Goal: Navigation & Orientation: Understand site structure

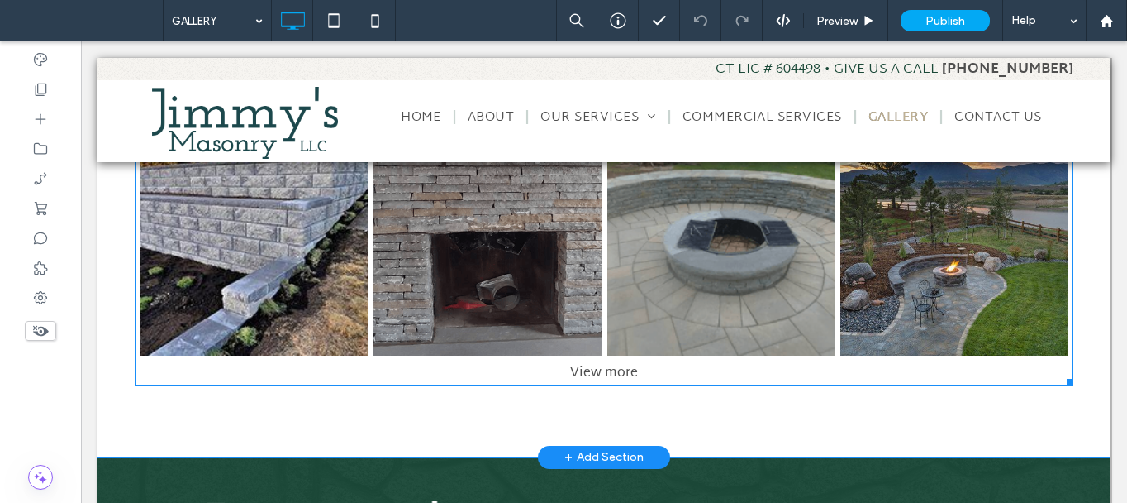
scroll to position [661, 0]
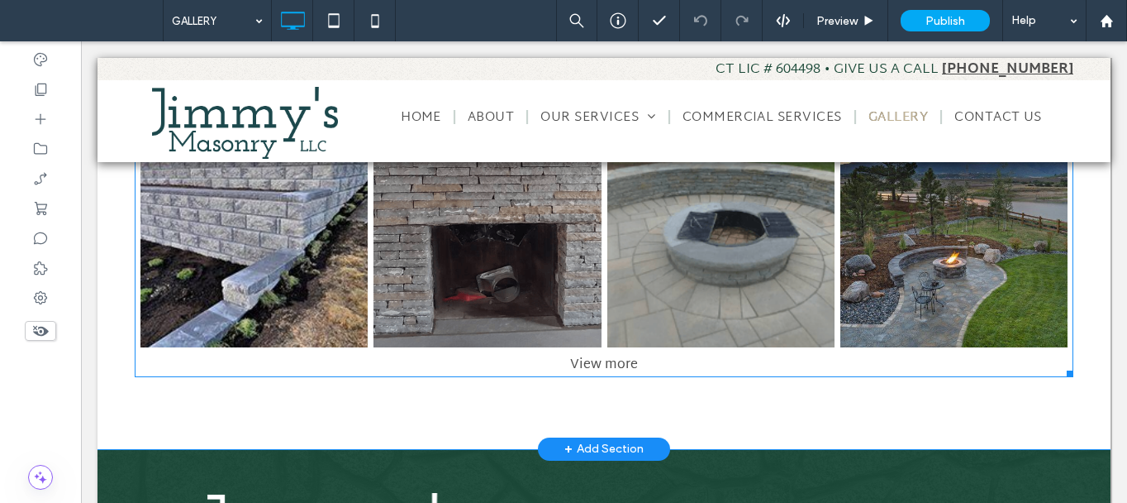
click at [711, 315] on link at bounding box center [720, 233] width 227 height 227
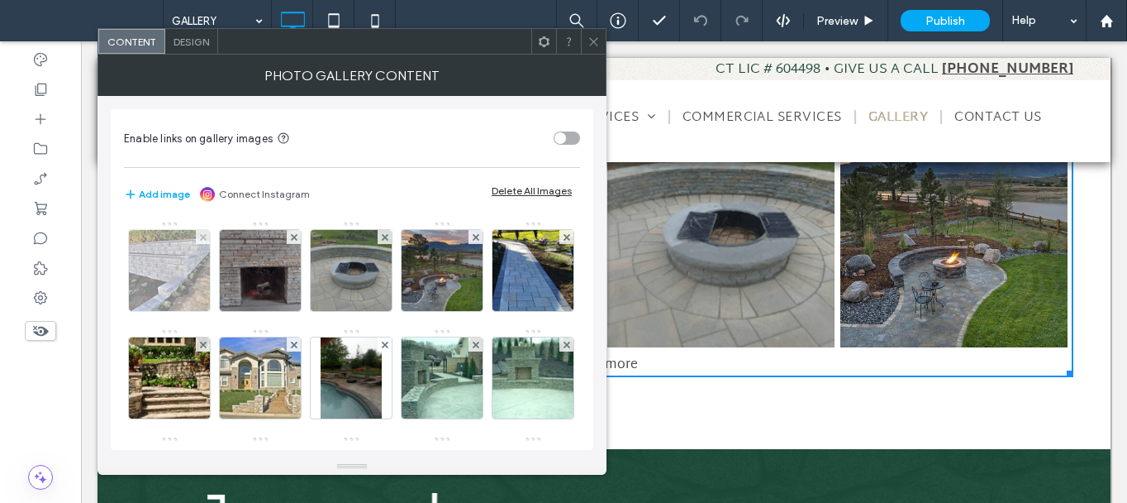
click at [174, 283] on div at bounding box center [169, 270] width 81 height 81
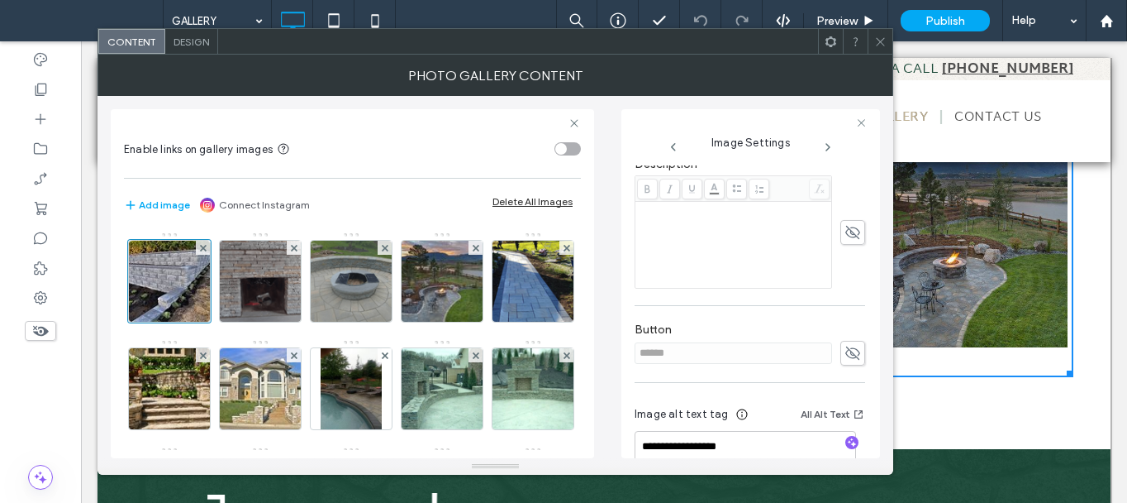
scroll to position [416, 0]
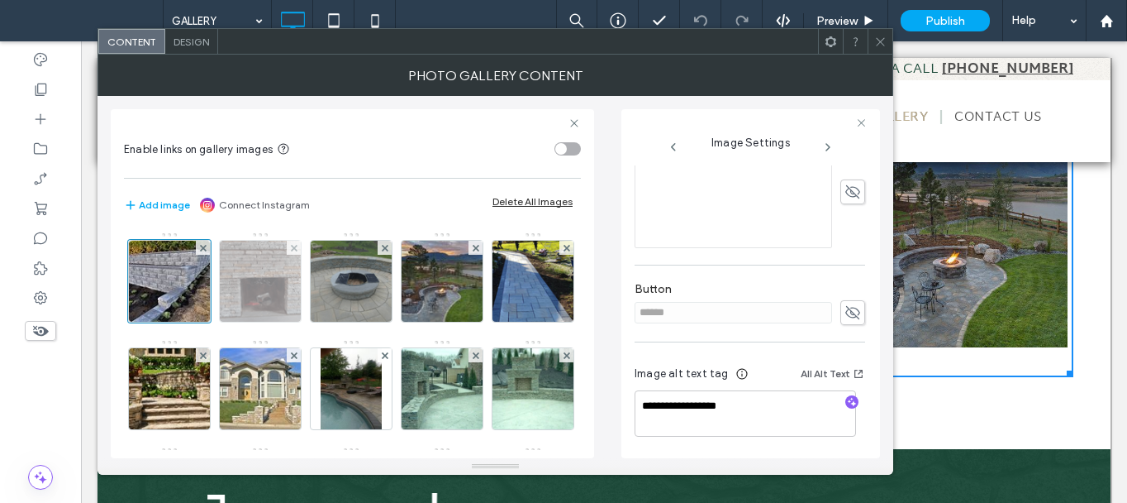
click at [262, 266] on img at bounding box center [261, 281] width 130 height 81
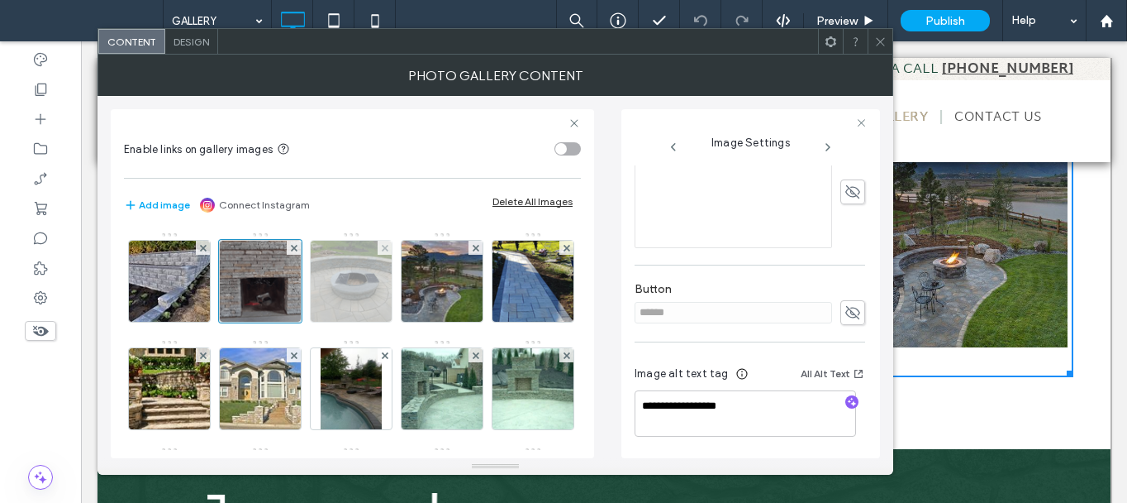
click at [355, 295] on img at bounding box center [350, 281] width 123 height 81
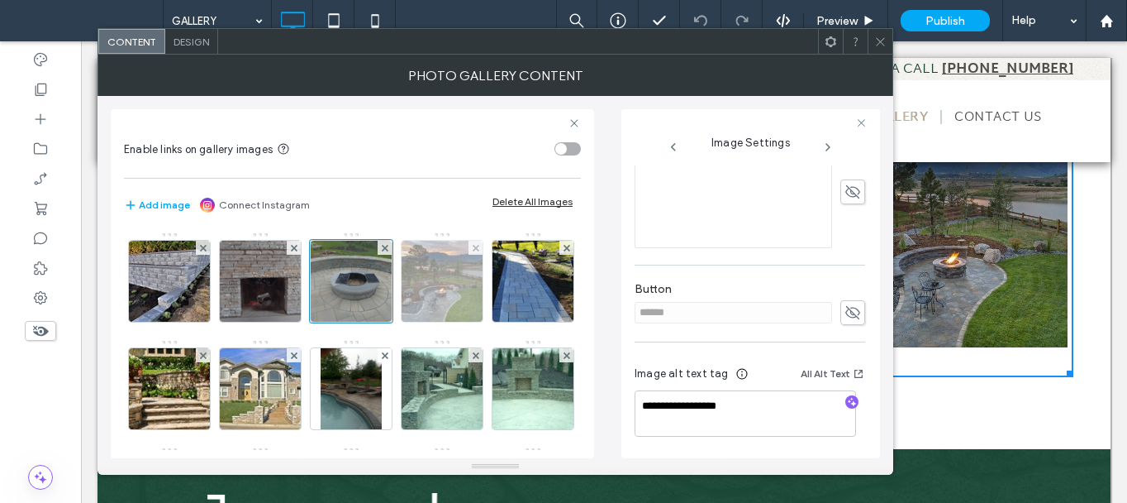
click at [422, 293] on img at bounding box center [442, 281] width 121 height 81
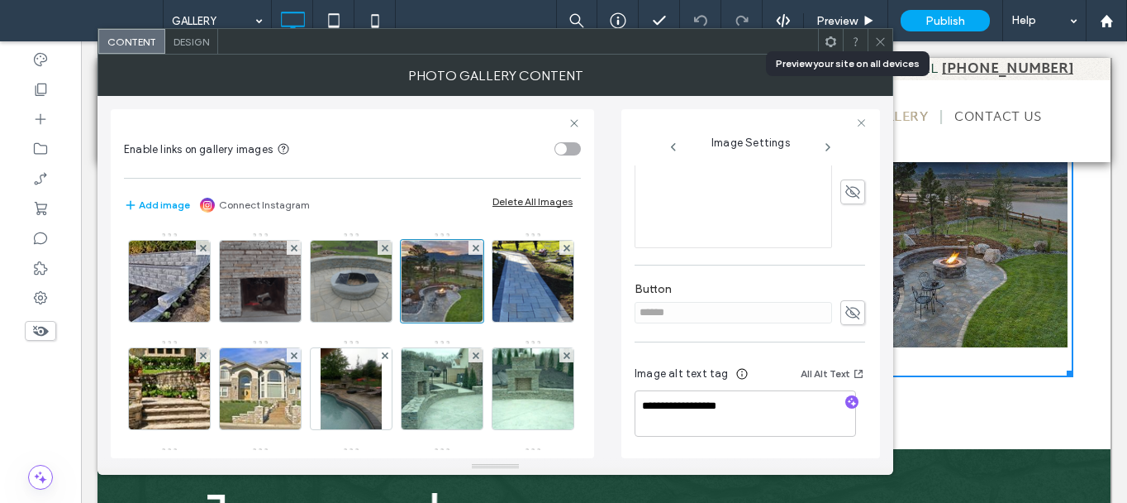
click at [876, 41] on icon at bounding box center [880, 42] width 12 height 12
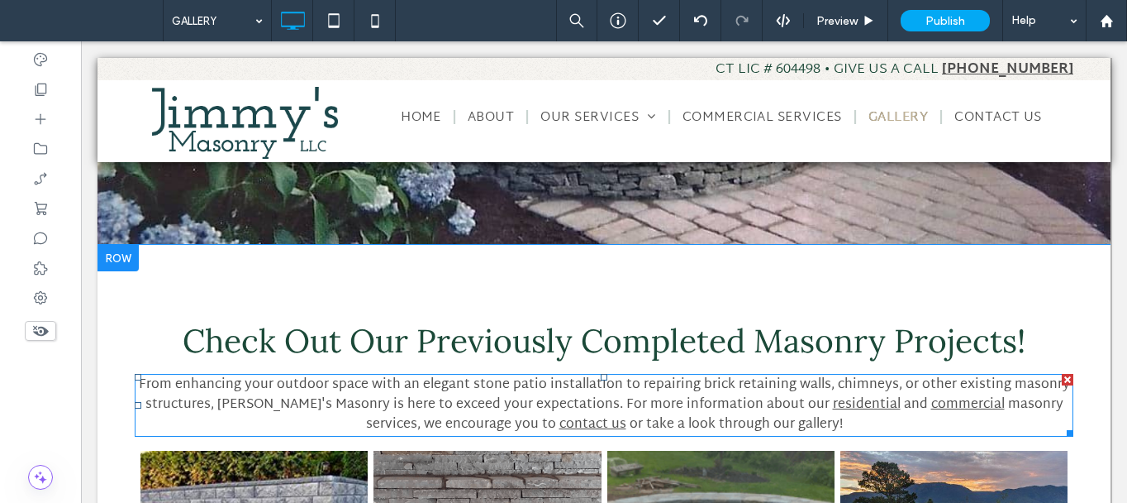
scroll to position [579, 0]
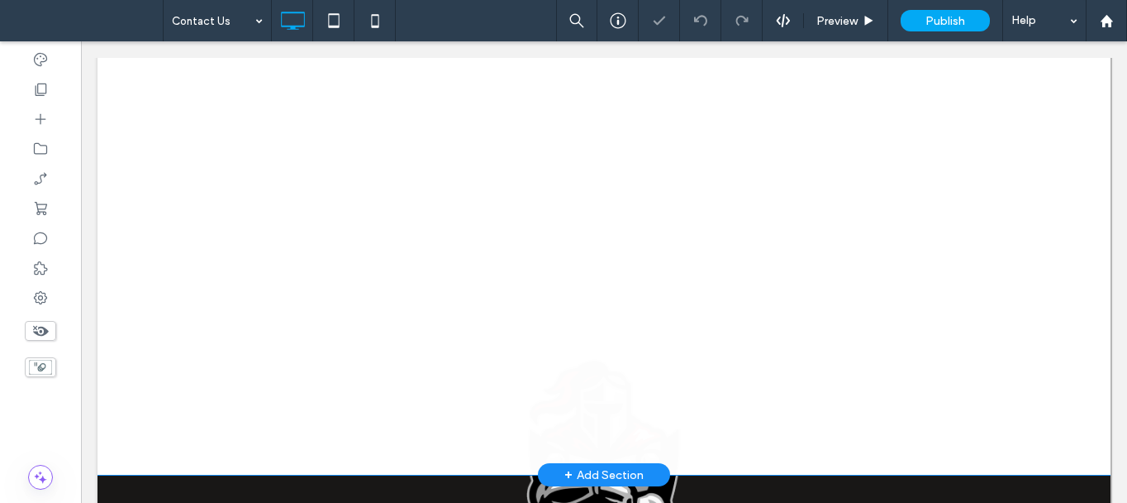
scroll to position [744, 0]
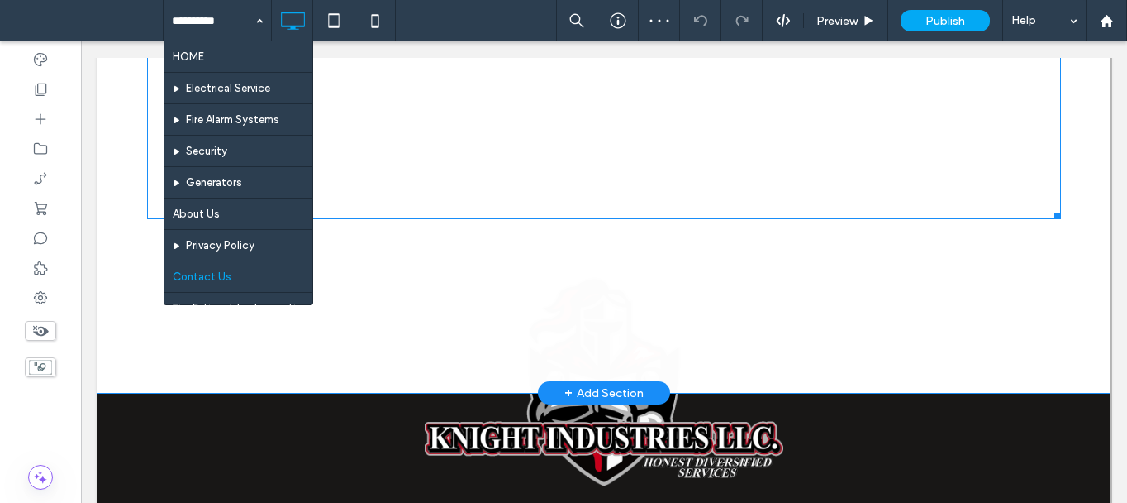
click at [209, 26] on input at bounding box center [213, 20] width 83 height 41
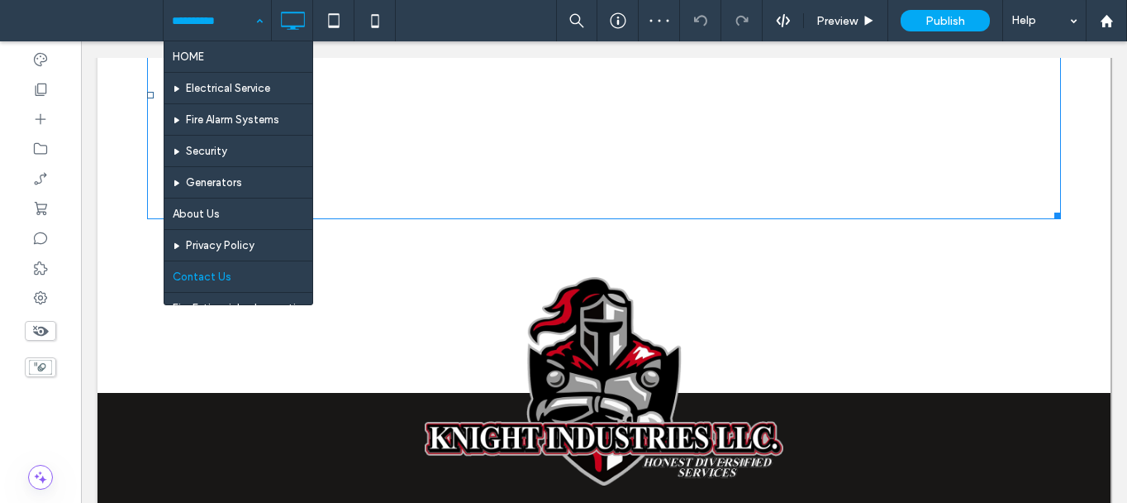
click at [219, 26] on input at bounding box center [213, 20] width 83 height 41
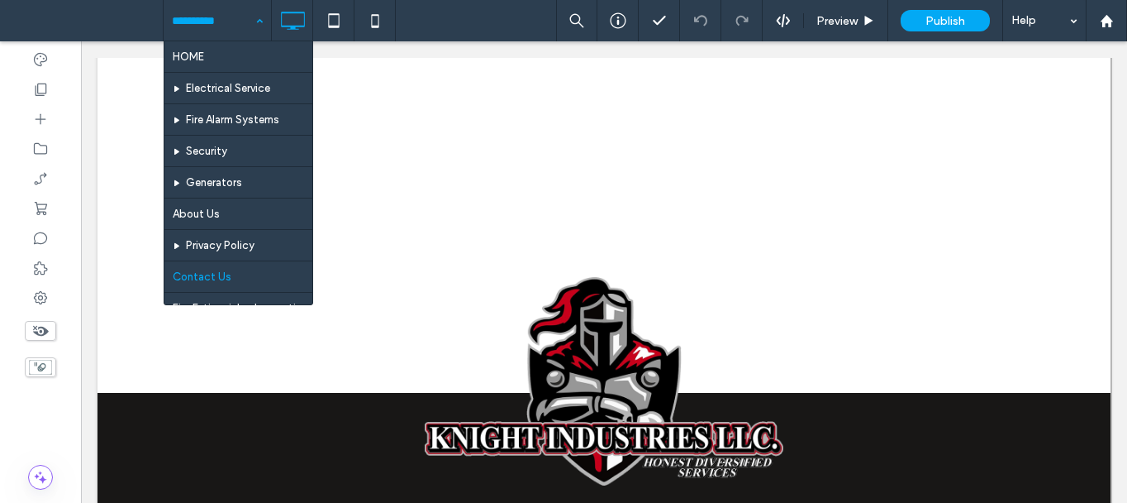
scroll to position [80, 0]
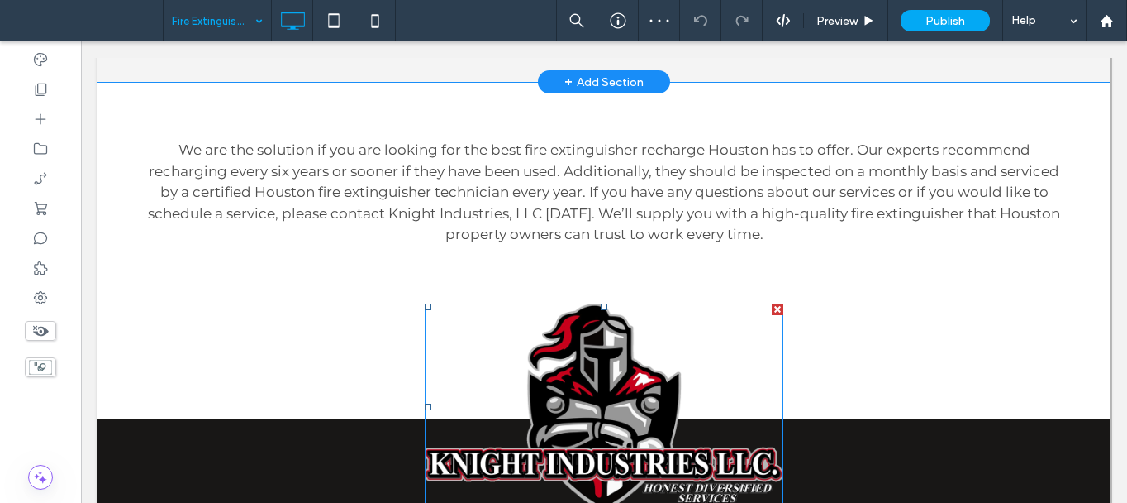
scroll to position [2170, 0]
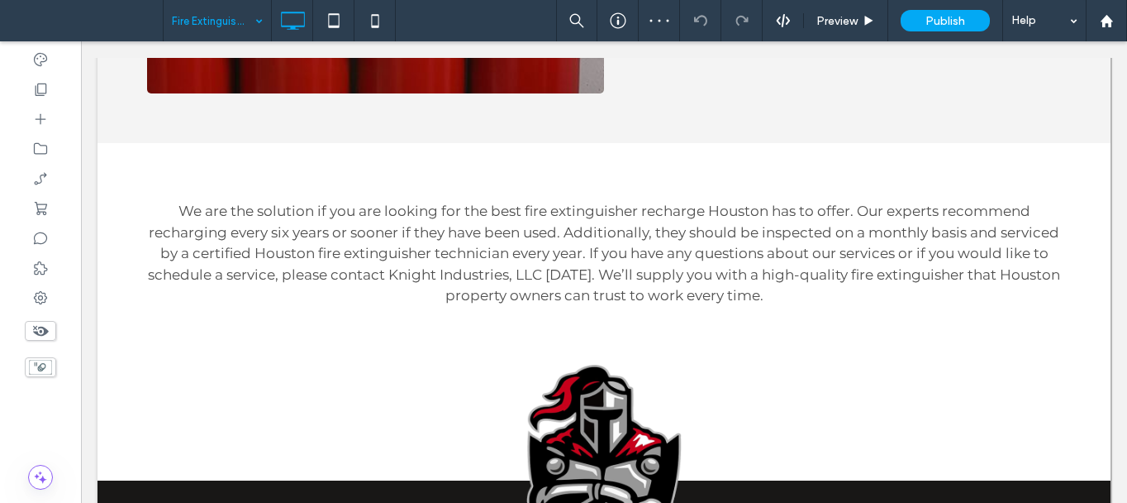
click at [233, 16] on input at bounding box center [213, 20] width 83 height 41
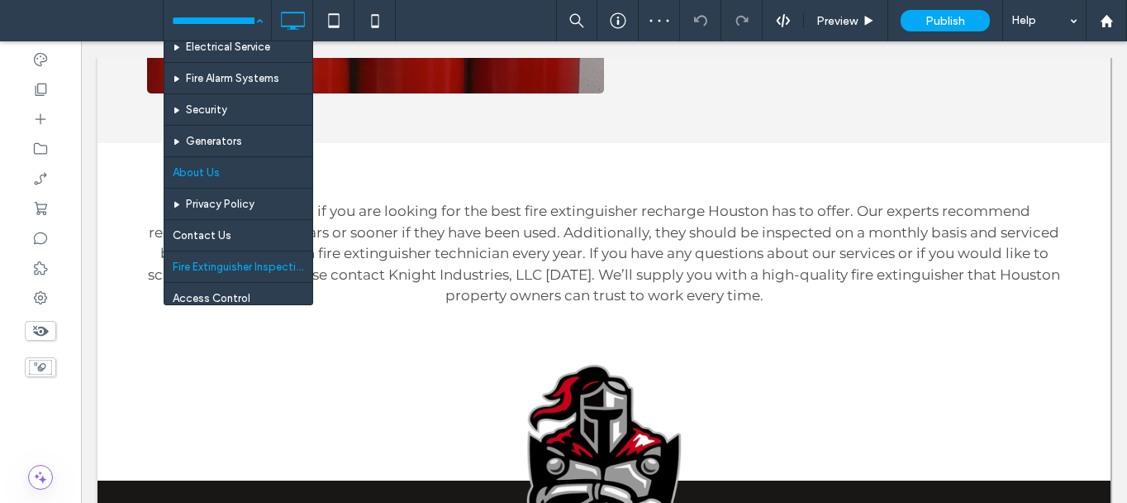
scroll to position [80, 0]
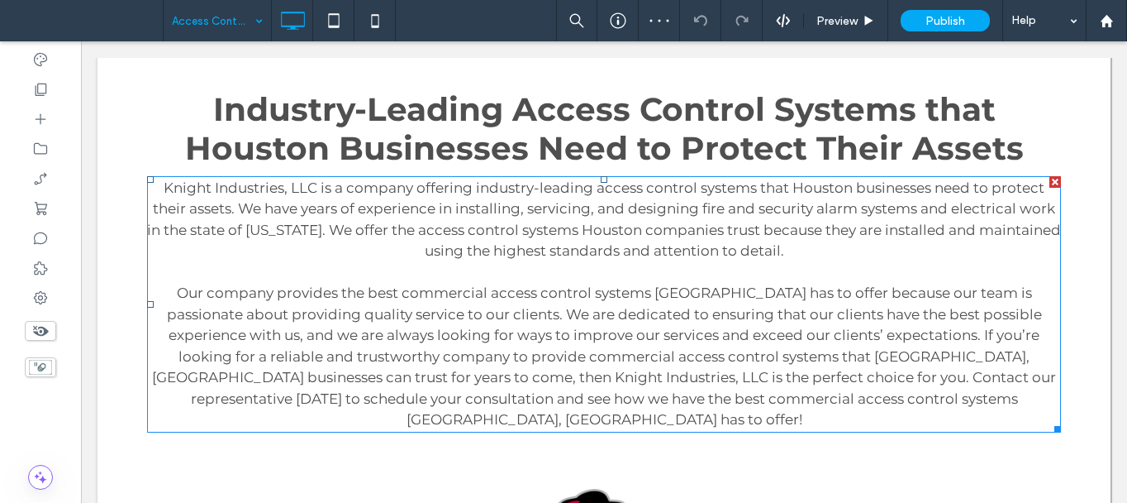
scroll to position [2479, 0]
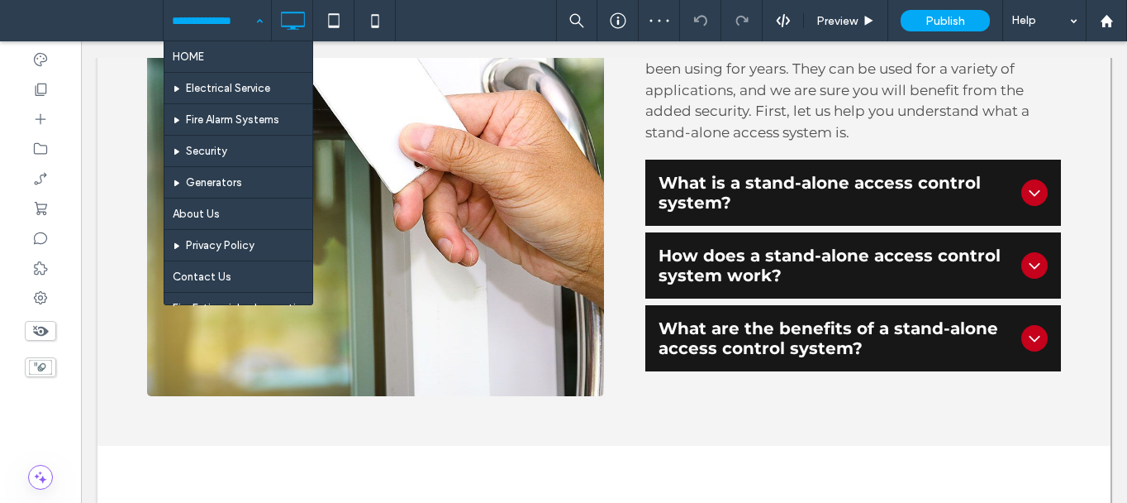
click at [204, 29] on input at bounding box center [213, 20] width 83 height 41
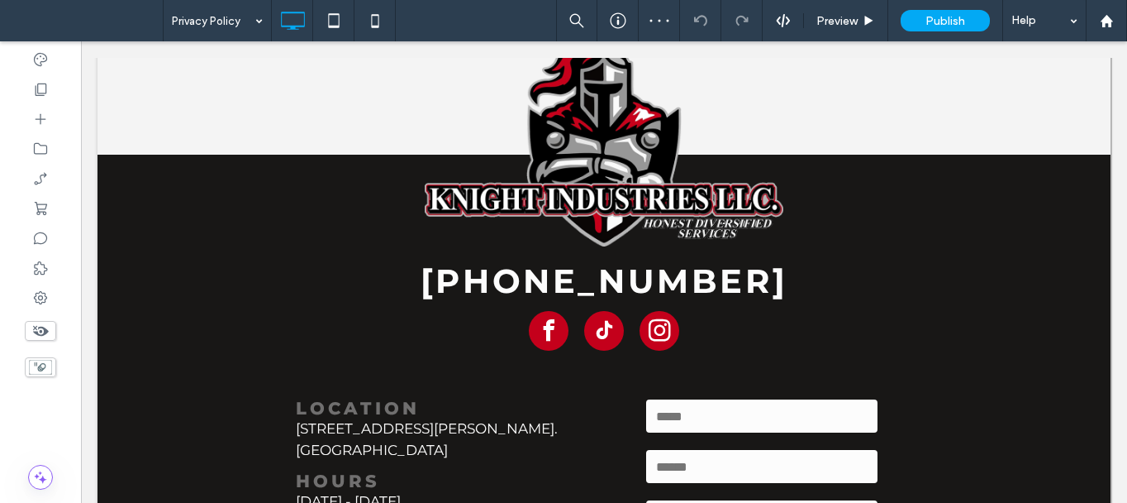
scroll to position [2066, 0]
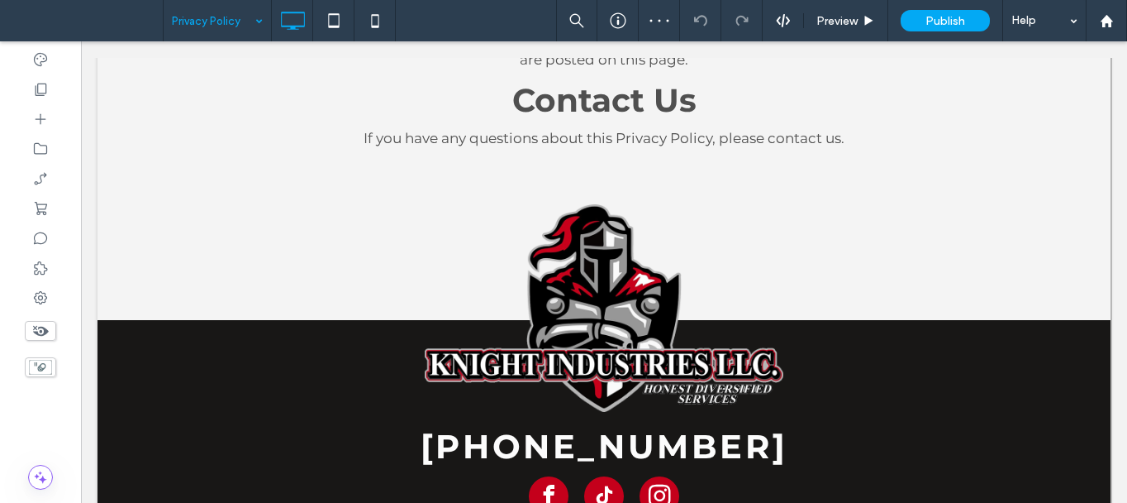
click at [205, 10] on input at bounding box center [213, 20] width 83 height 41
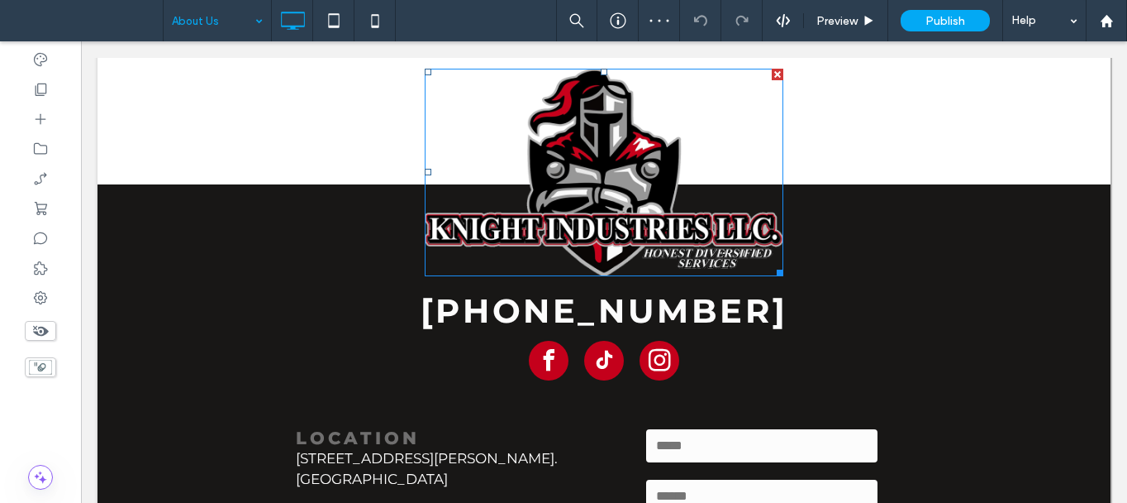
scroll to position [2645, 0]
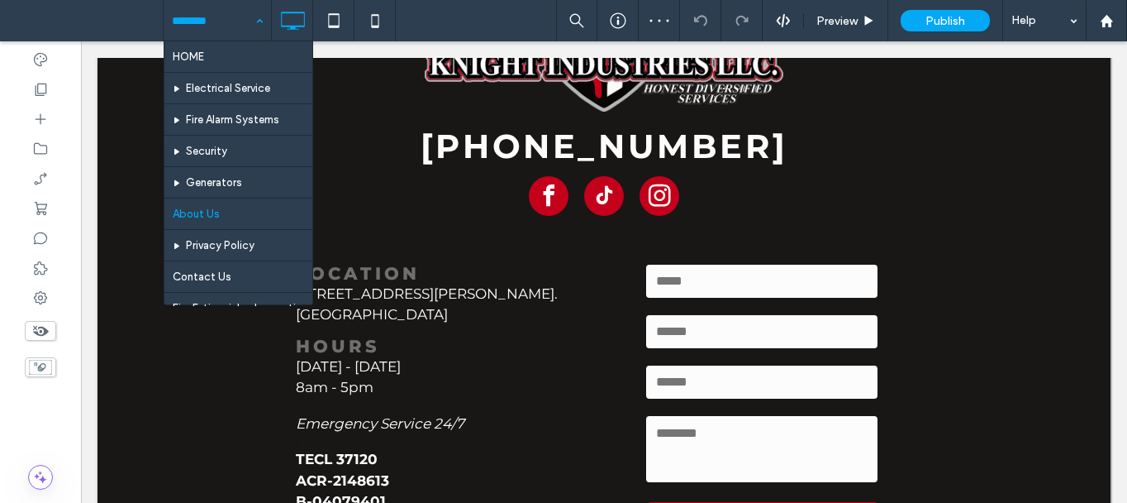
click at [222, 6] on input at bounding box center [213, 20] width 83 height 41
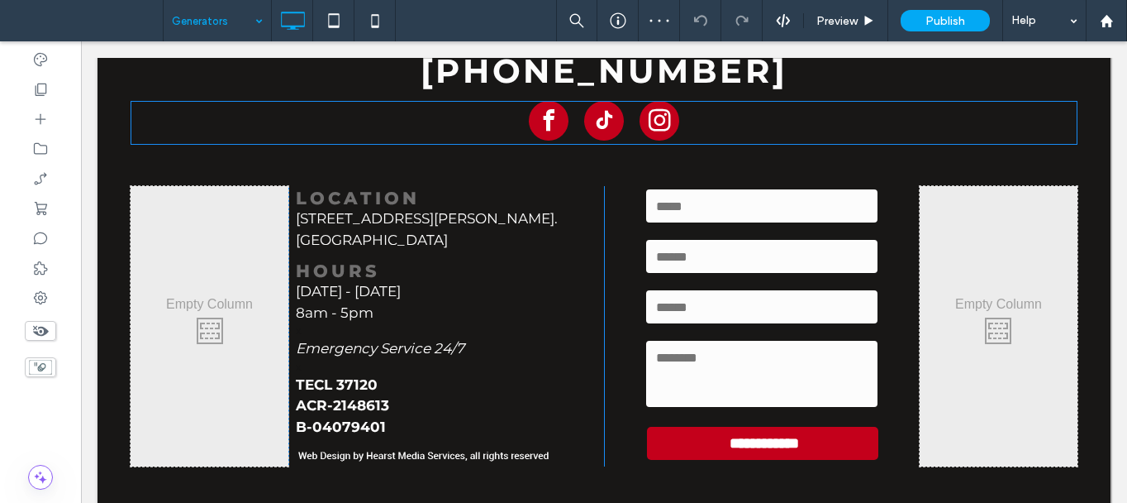
scroll to position [2273, 0]
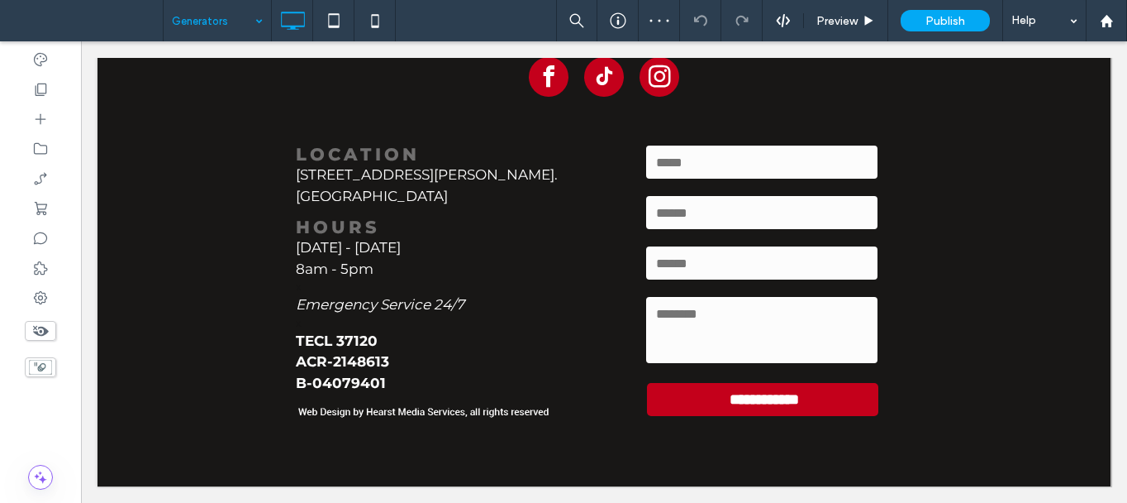
click at [234, 17] on input at bounding box center [213, 20] width 83 height 41
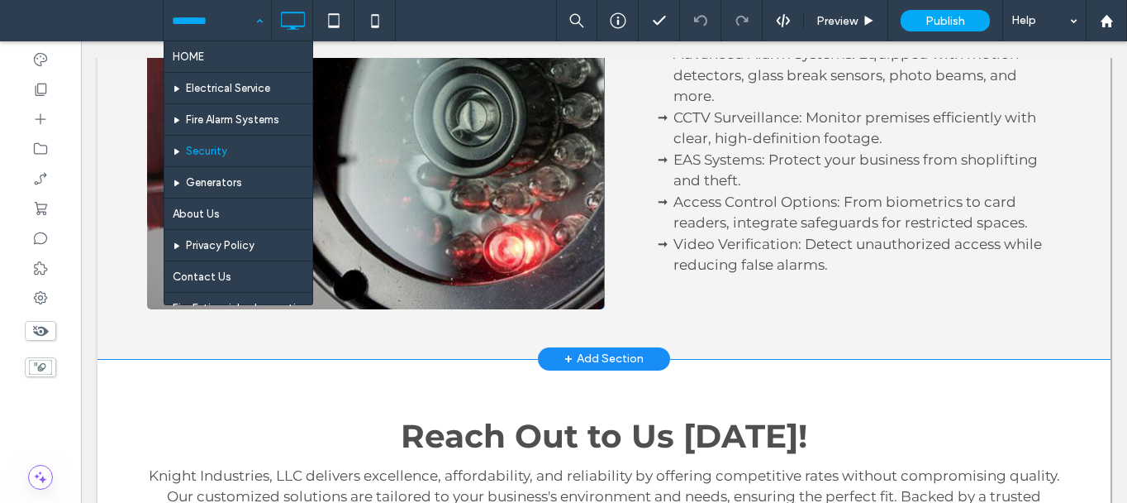
scroll to position [1839, 0]
